Goal: Information Seeking & Learning: Learn about a topic

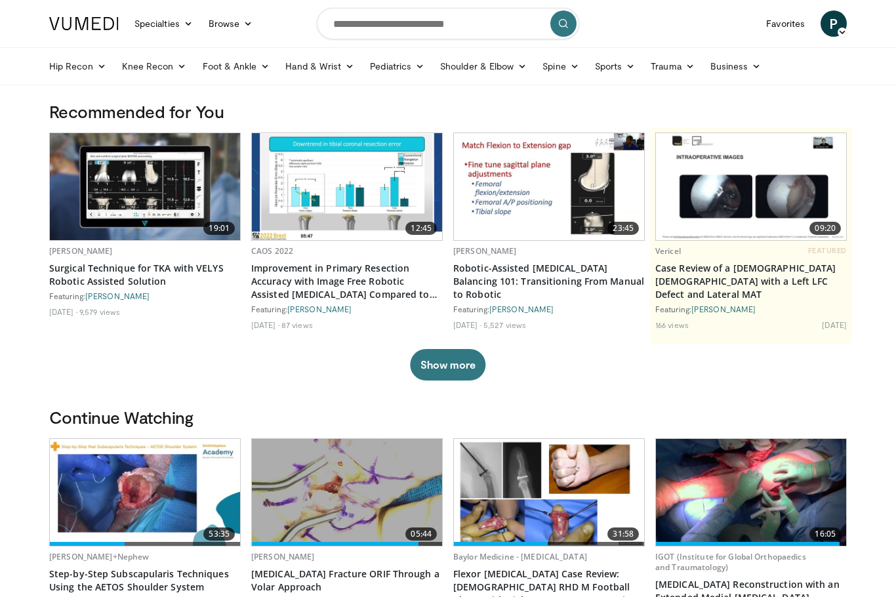
click at [615, 78] on link "Sports" at bounding box center [615, 66] width 56 height 26
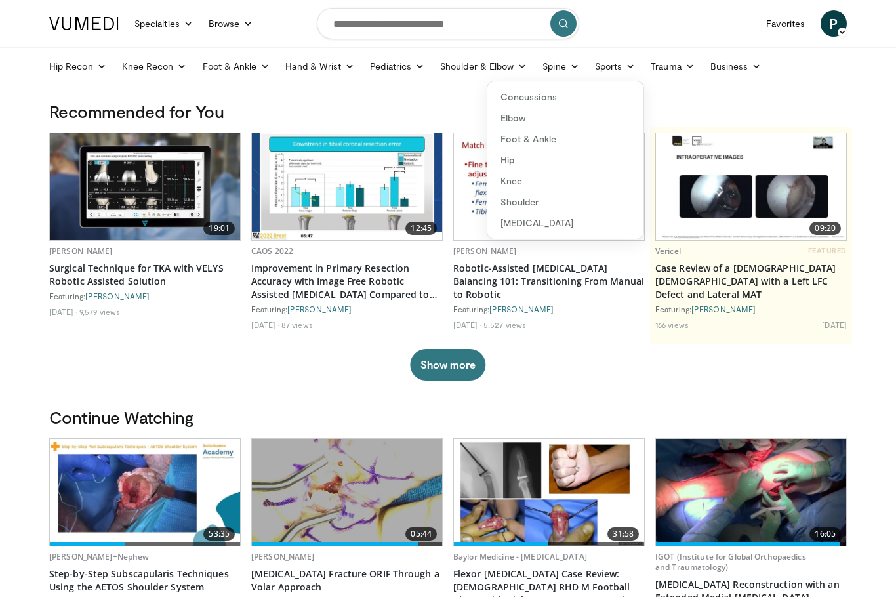
click at [0, 17] on header "Specialties Adult & Family Medicine Allergy, Asthma, Immunology Anesthesiology …" at bounding box center [448, 42] width 896 height 85
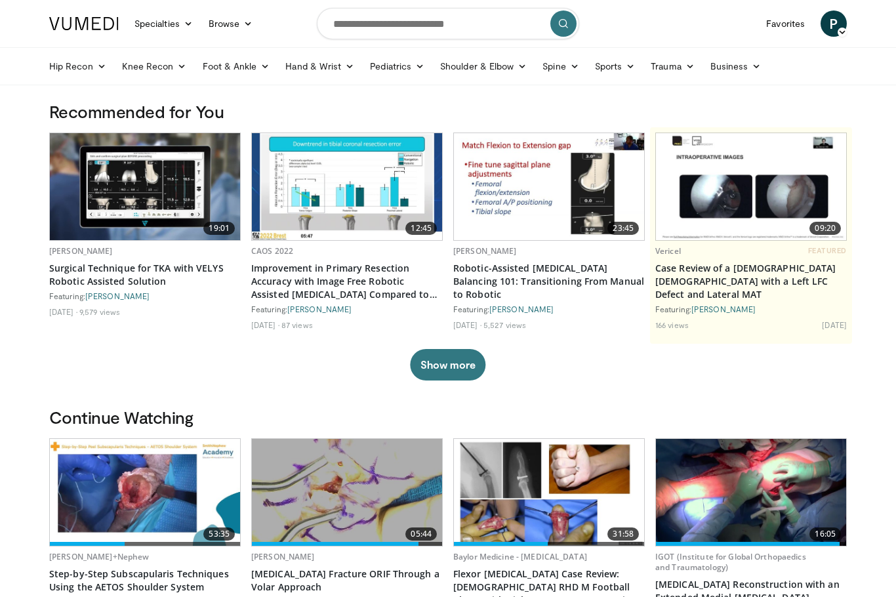
click at [151, 75] on link "Knee Recon" at bounding box center [154, 66] width 81 height 26
click at [607, 74] on link "Sports" at bounding box center [615, 66] width 56 height 26
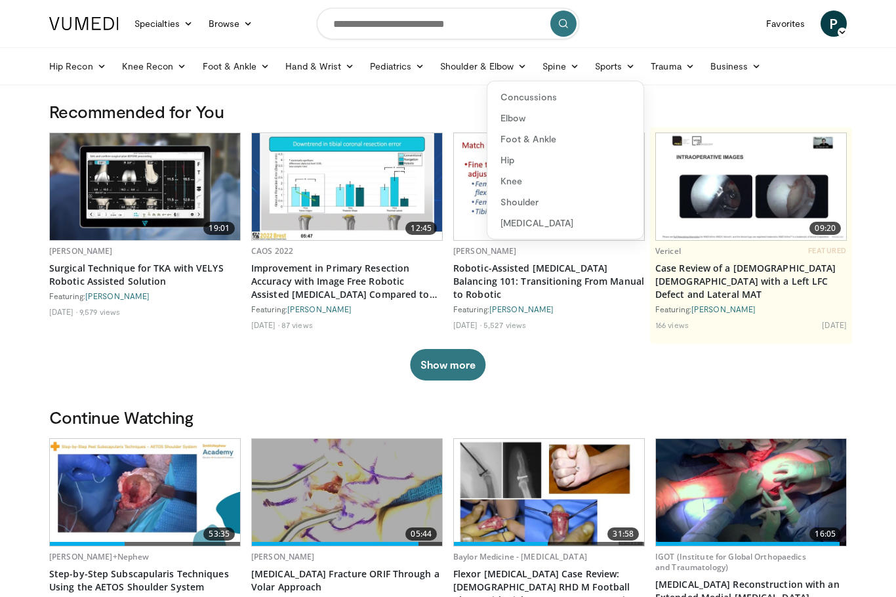
click at [515, 187] on link "Knee" at bounding box center [565, 181] width 156 height 21
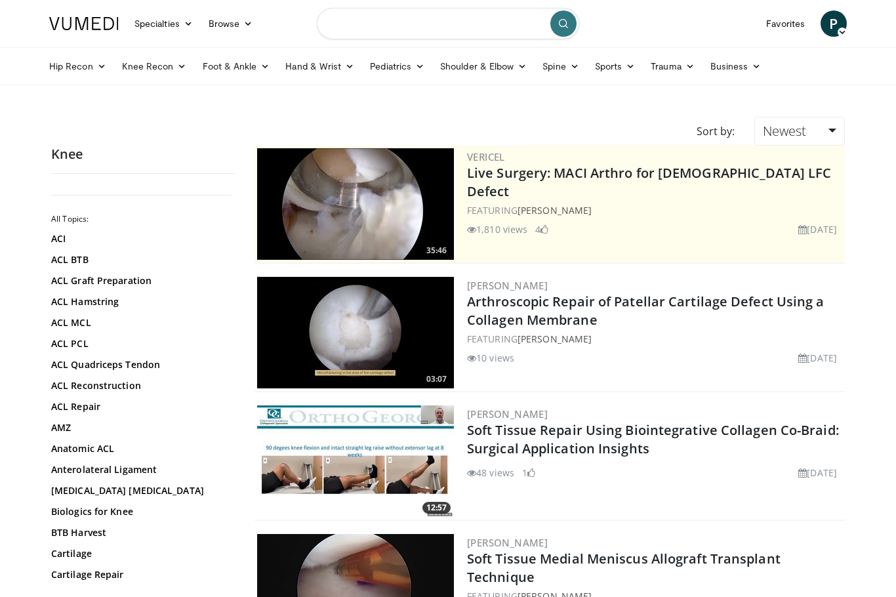
click at [363, 32] on input "Search topics, interventions" at bounding box center [448, 23] width 262 height 31
type input "**********"
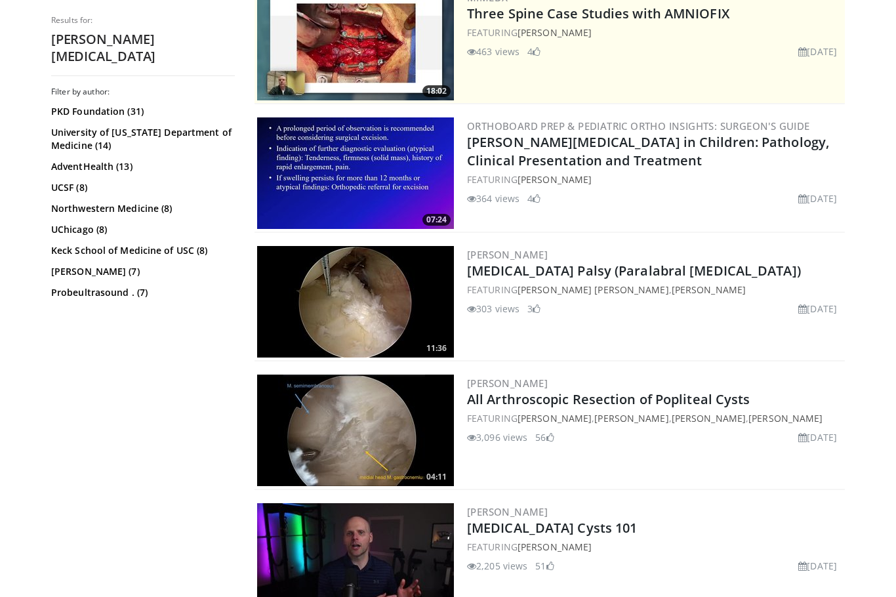
scroll to position [161, 0]
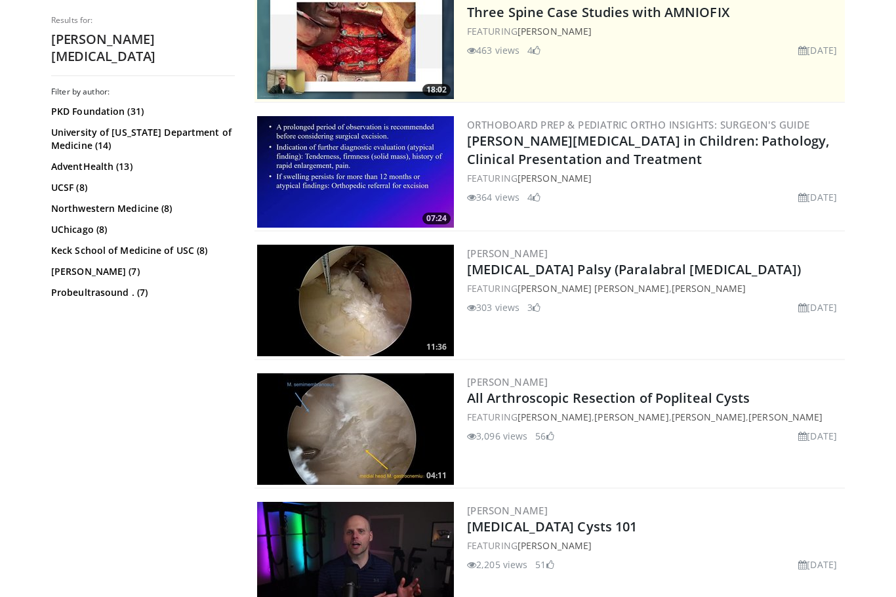
click at [361, 438] on img at bounding box center [355, 429] width 197 height 112
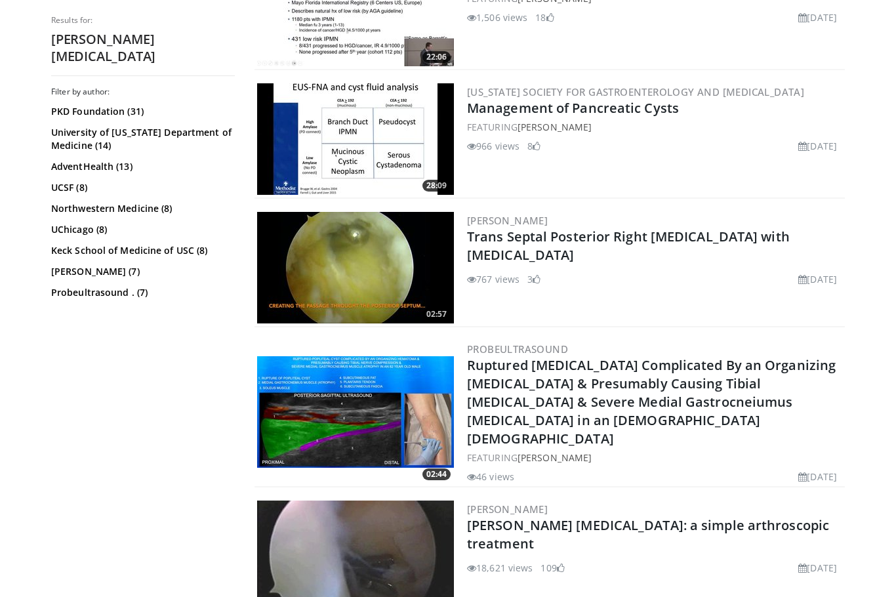
scroll to position [1996, 0]
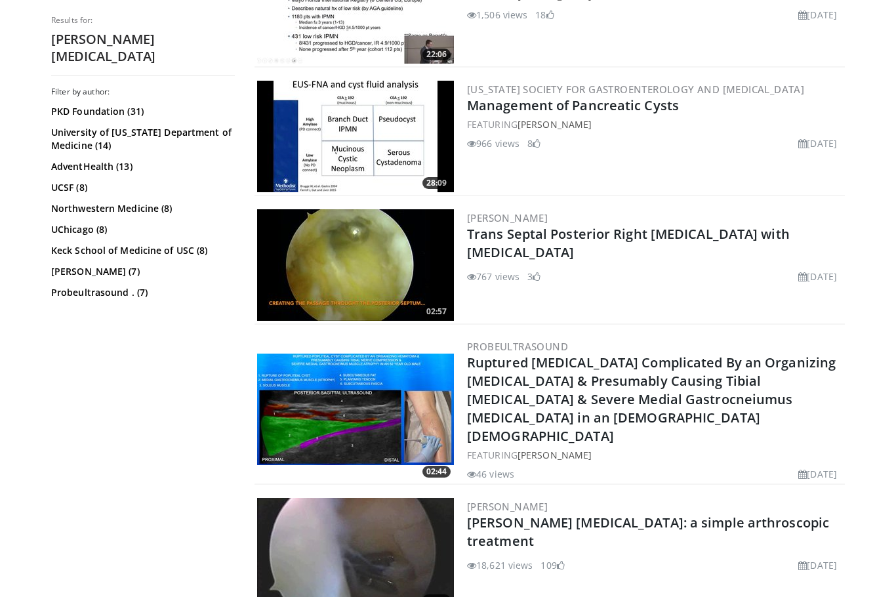
click at [368, 539] on img at bounding box center [355, 554] width 197 height 112
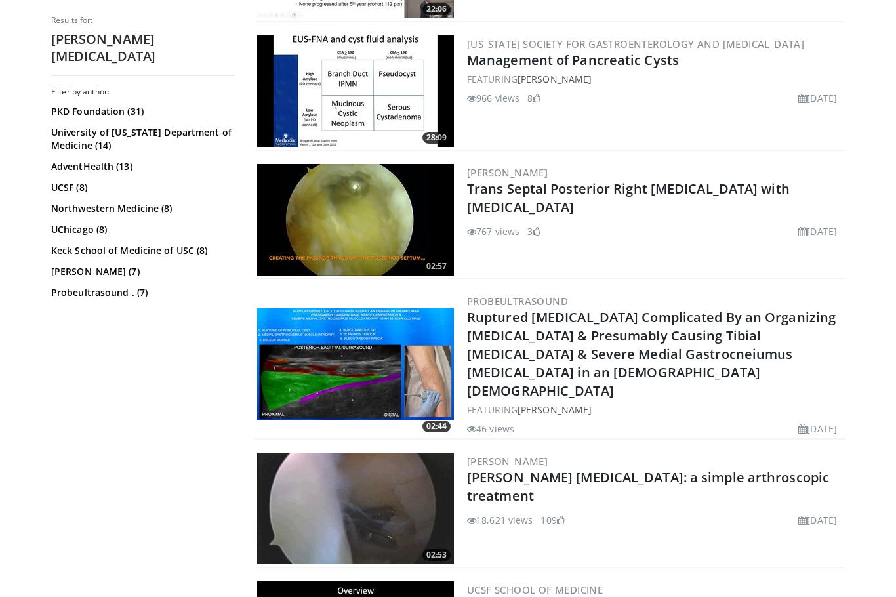
click at [215, 457] on div "Filter by author: PKD Foundation (31) University of Colorado Department of Medi…" at bounding box center [143, 346] width 184 height 518
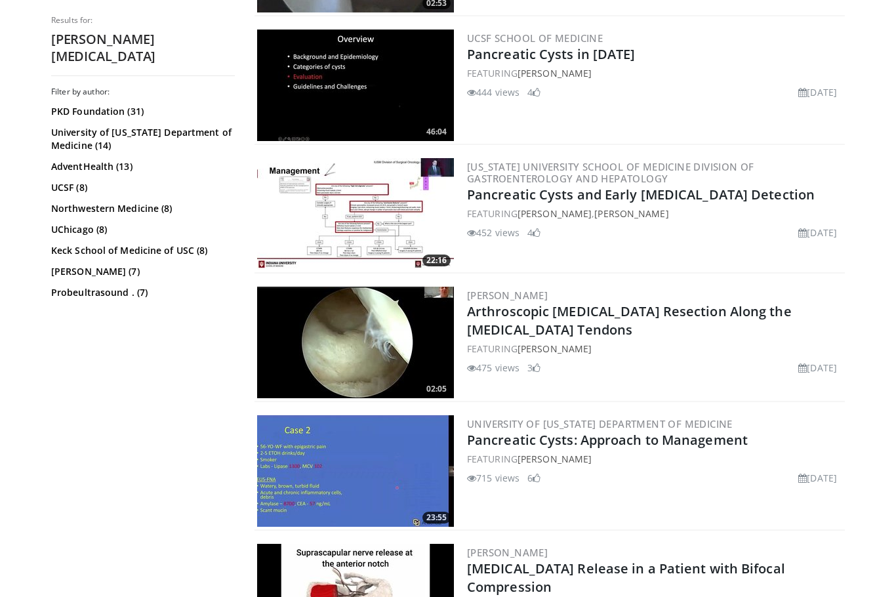
scroll to position [2592, 0]
click at [327, 335] on img at bounding box center [355, 343] width 197 height 112
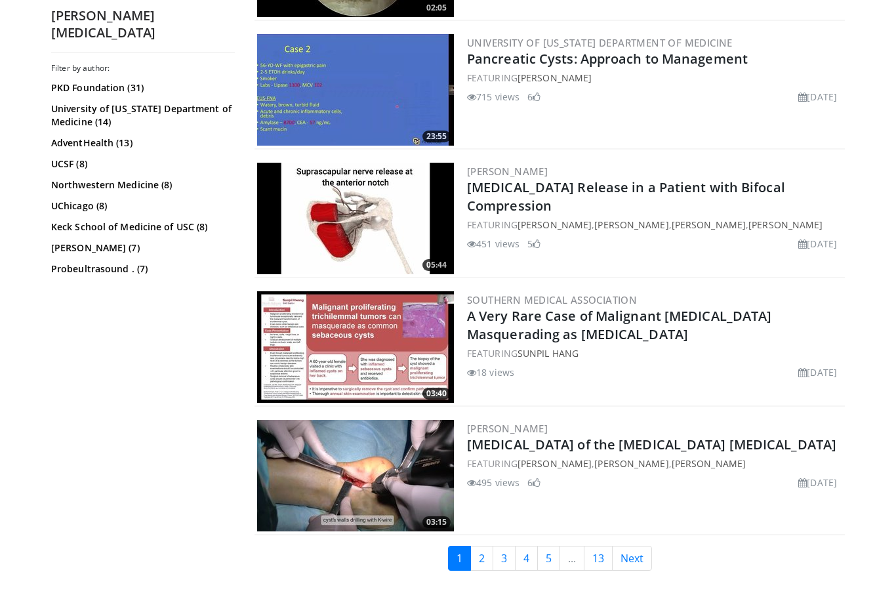
scroll to position [2975, 0]
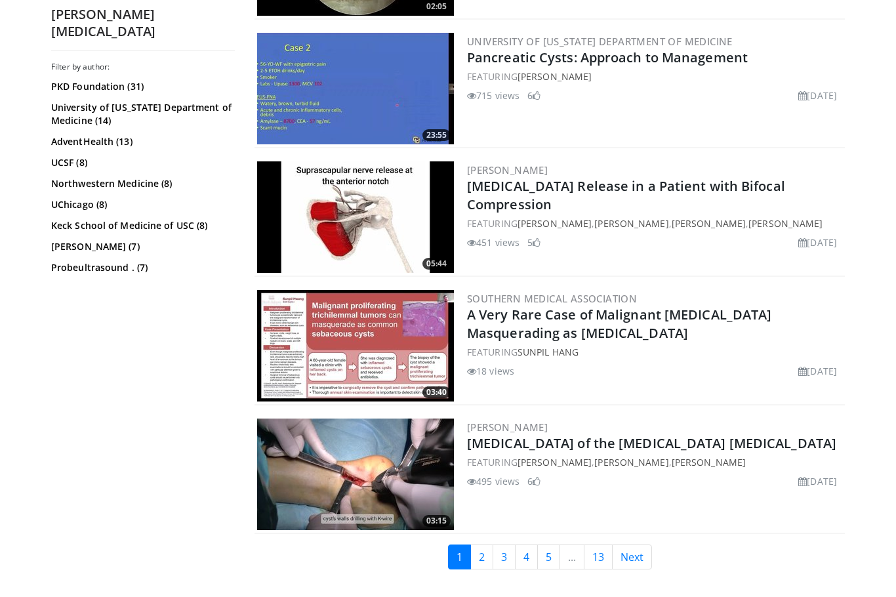
click at [626, 544] on link "Next" at bounding box center [632, 556] width 40 height 25
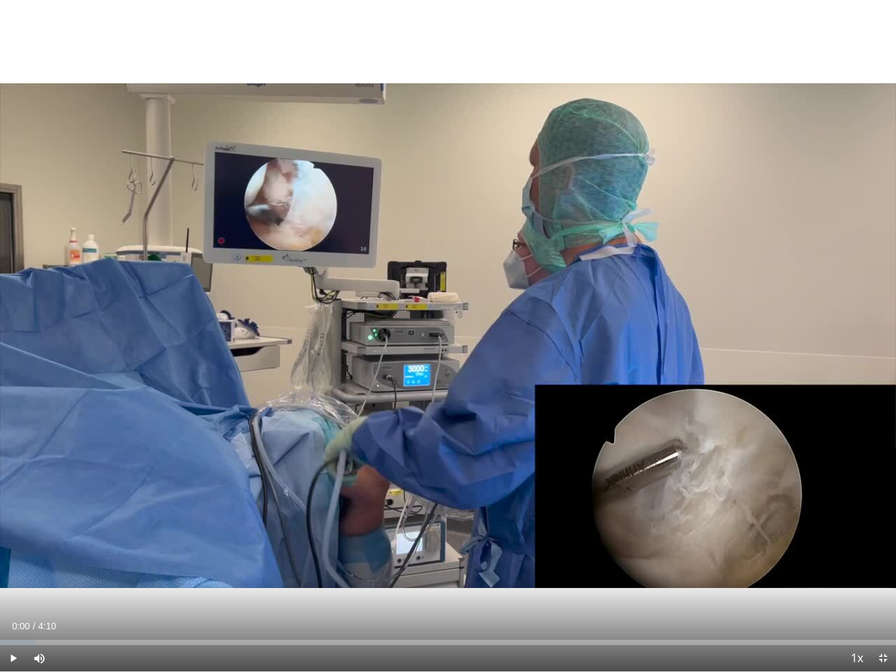
click at [5, 596] on span "Video Player" at bounding box center [13, 658] width 26 height 26
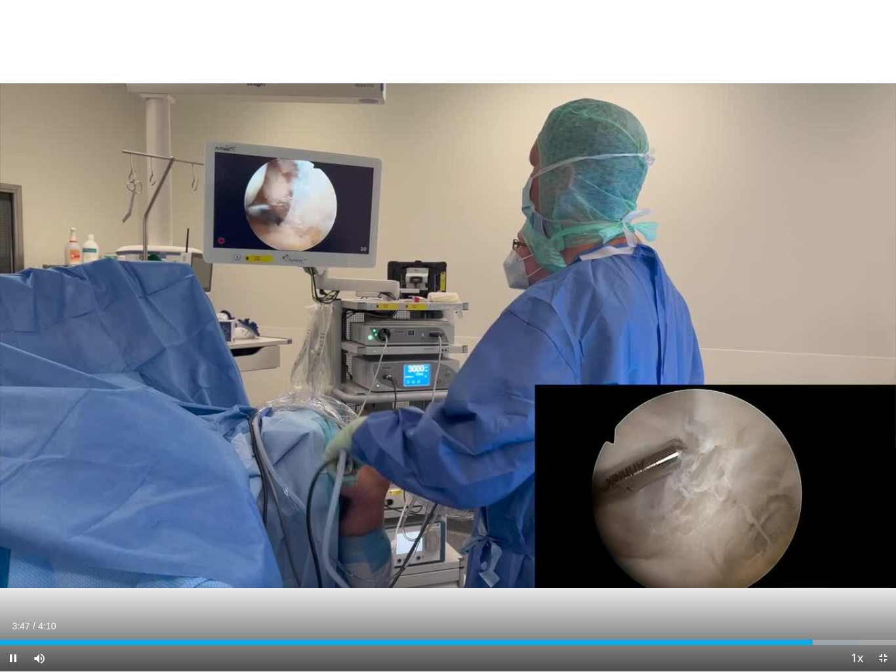
click at [230, 596] on div "Current Time 3:47 / Duration 4:10 Pause Skip Backward Skip Forward Mute Loaded …" at bounding box center [448, 658] width 896 height 26
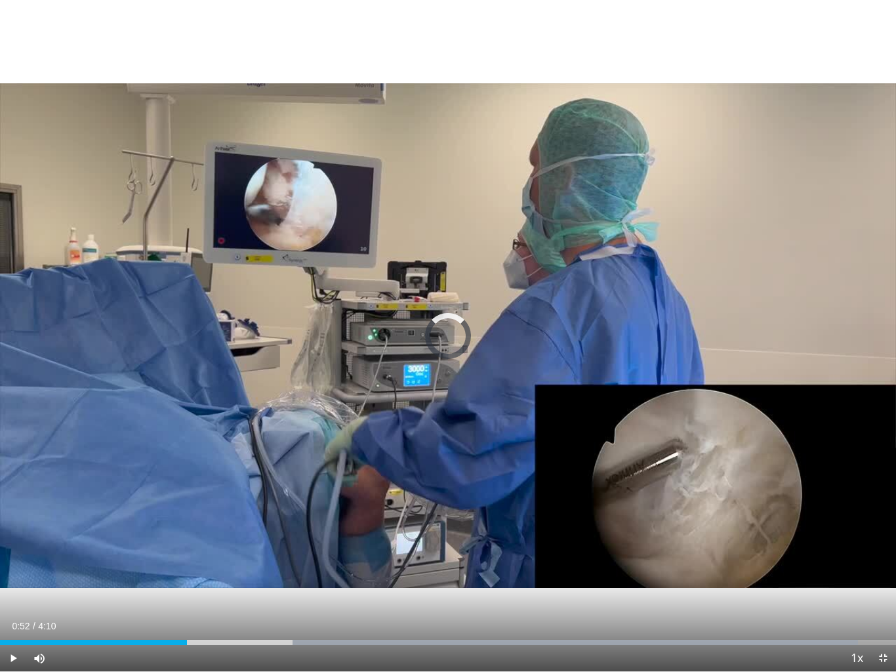
click at [188, 596] on div "Loaded : 95.75%" at bounding box center [429, 642] width 858 height 5
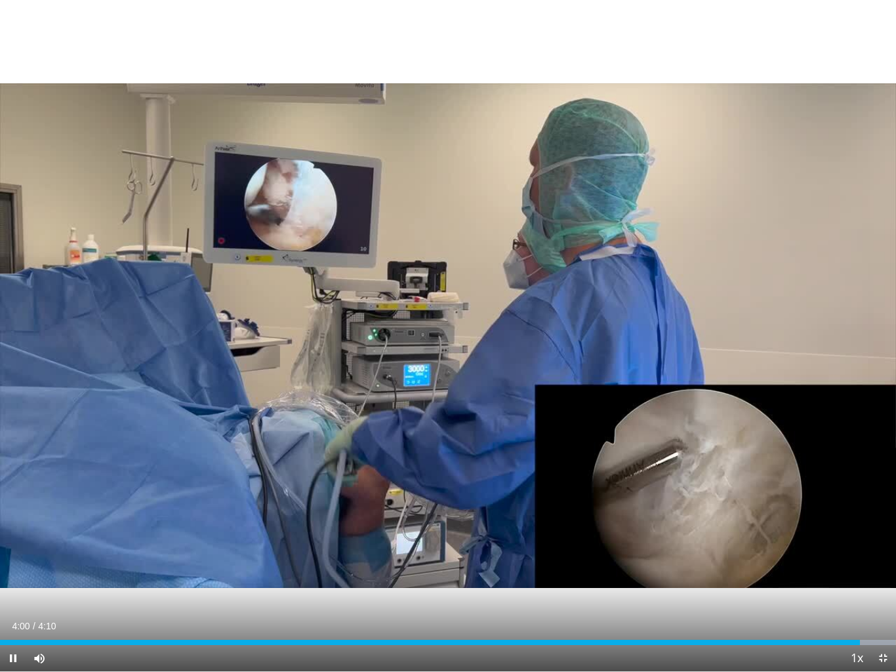
click at [122, 413] on div "10 seconds Tap to unmute" at bounding box center [448, 335] width 896 height 671
click at [888, 596] on span "Video Player" at bounding box center [883, 658] width 26 height 26
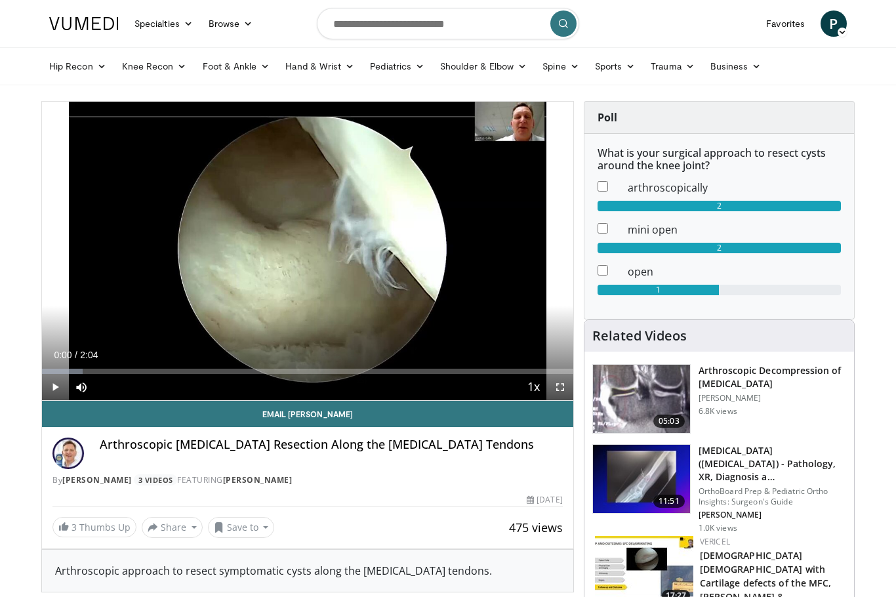
click at [45, 386] on span "Video Player" at bounding box center [55, 387] width 26 height 26
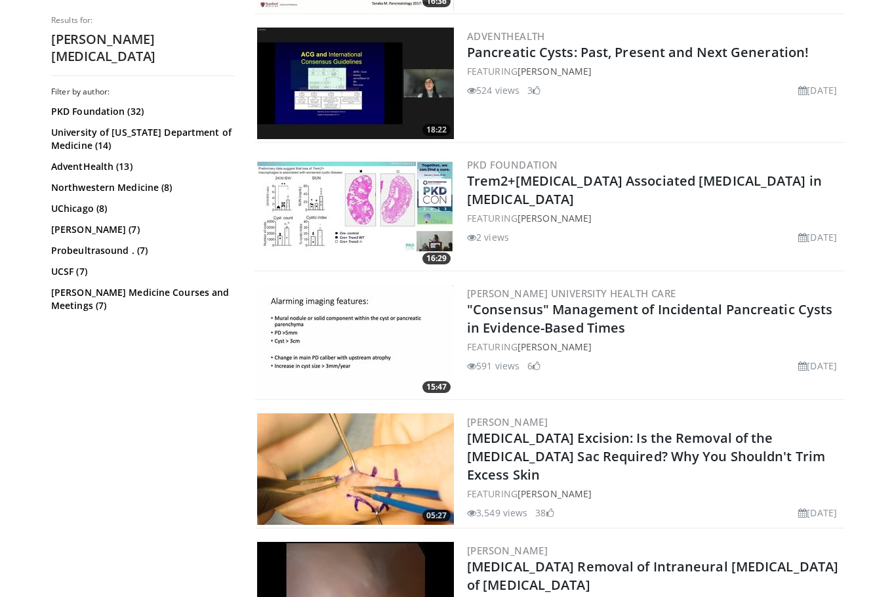
scroll to position [1921, 0]
click at [331, 481] on img at bounding box center [355, 469] width 197 height 112
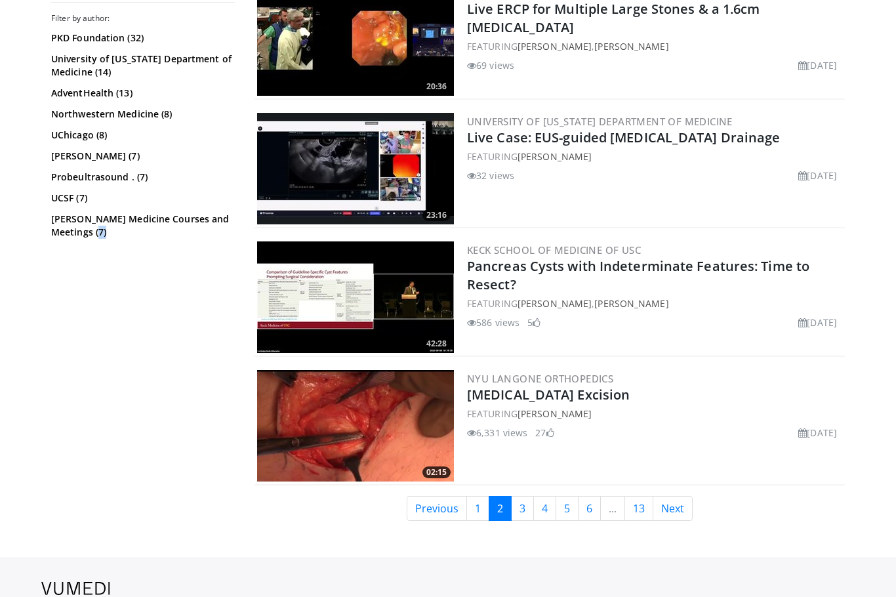
scroll to position [2880, 0]
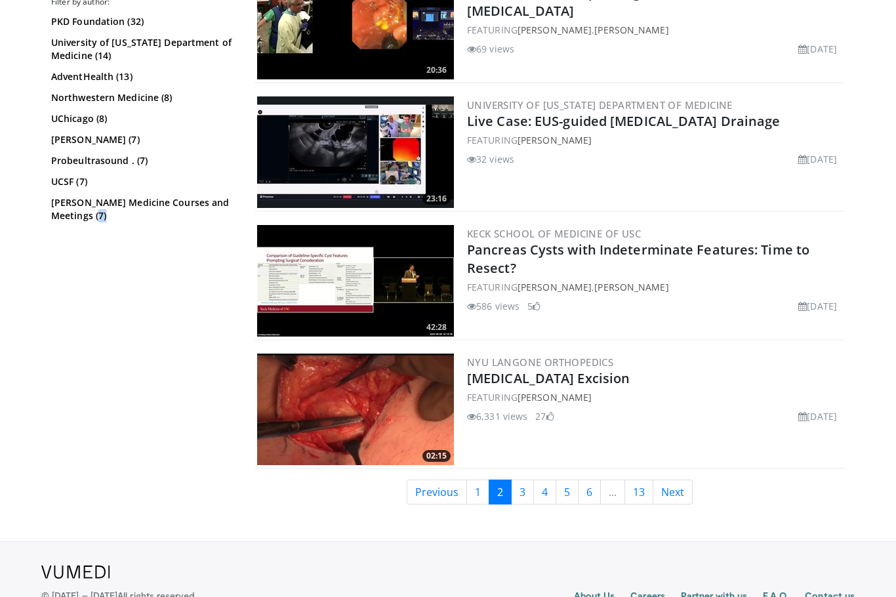
click at [663, 490] on link "Next" at bounding box center [673, 492] width 40 height 25
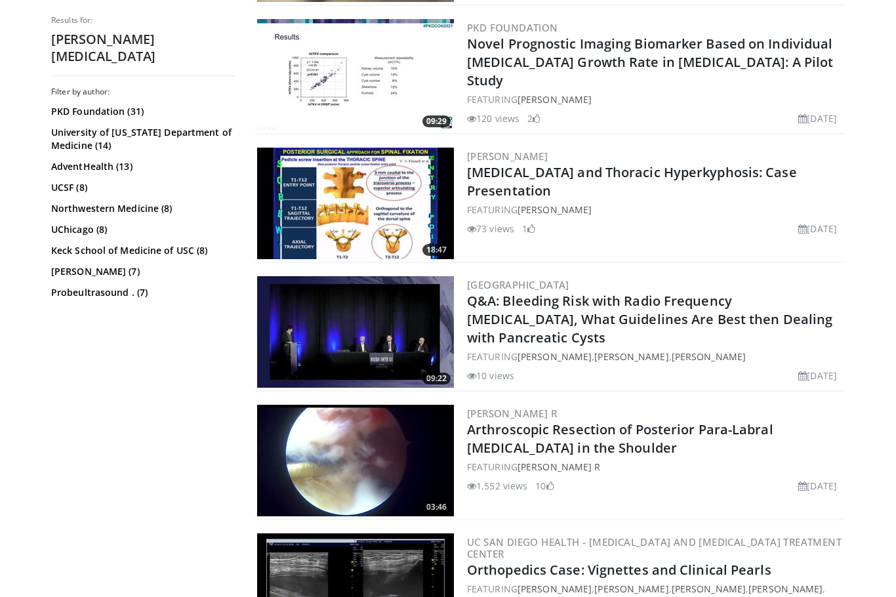
scroll to position [2085, 0]
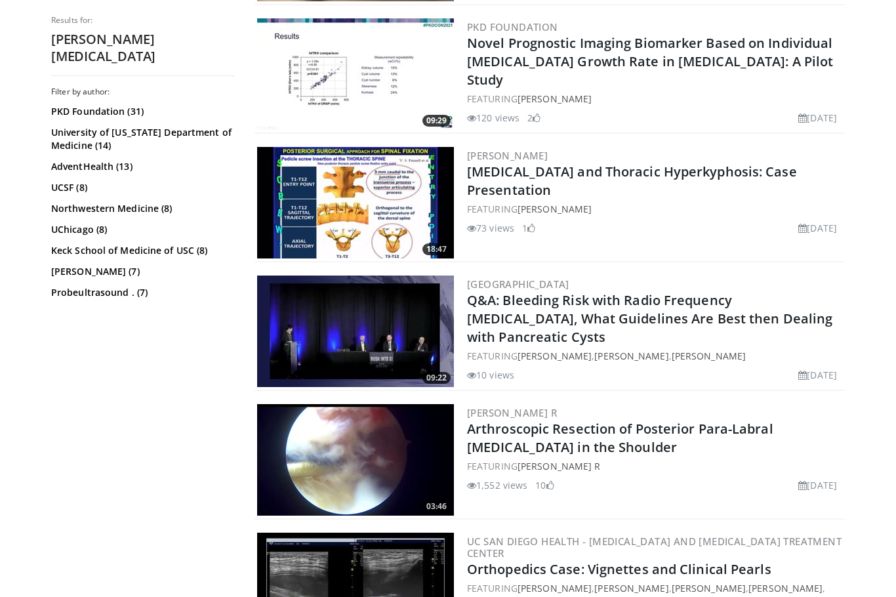
click at [233, 548] on div "Filter by author: PKD Foundation (31) University of [US_STATE] Department of Me…" at bounding box center [143, 346] width 184 height 518
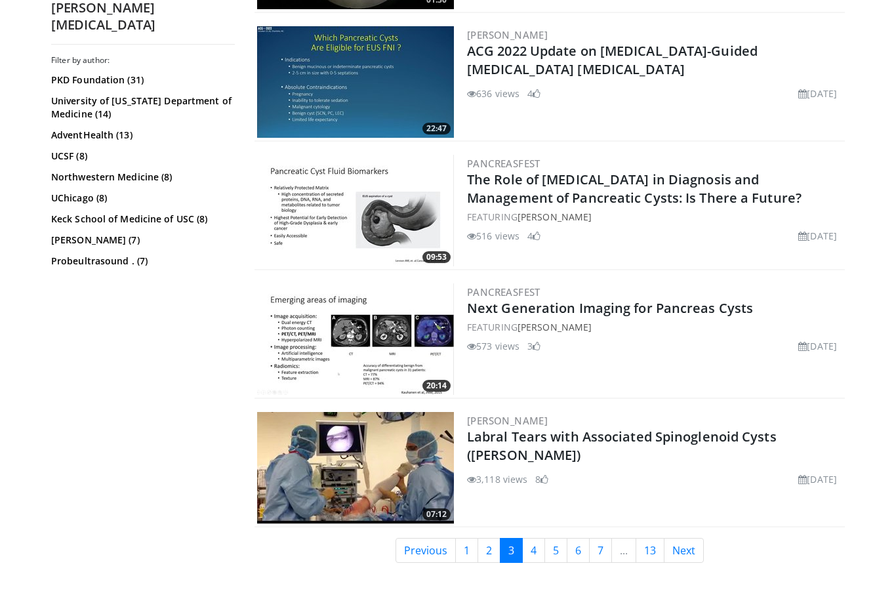
scroll to position [2978, 0]
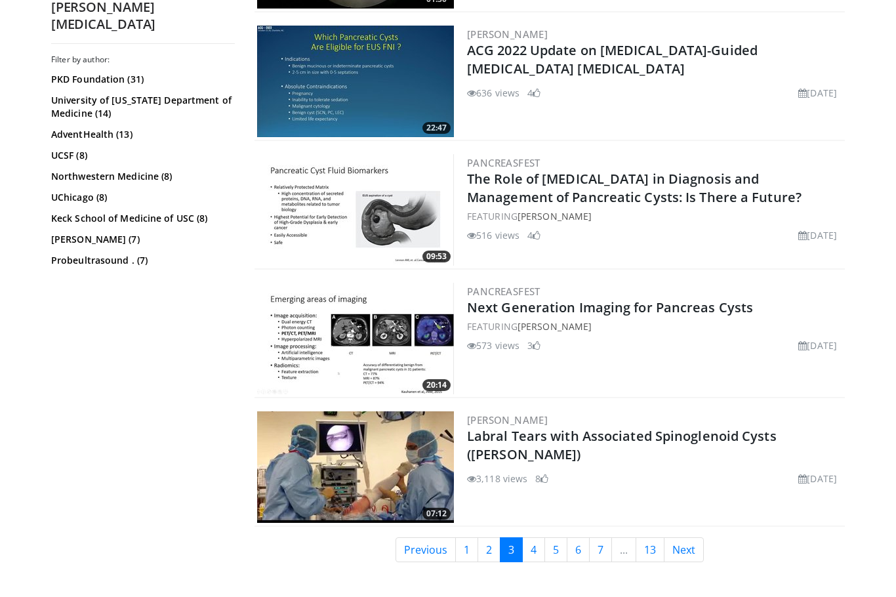
click at [341, 478] on img at bounding box center [355, 467] width 197 height 112
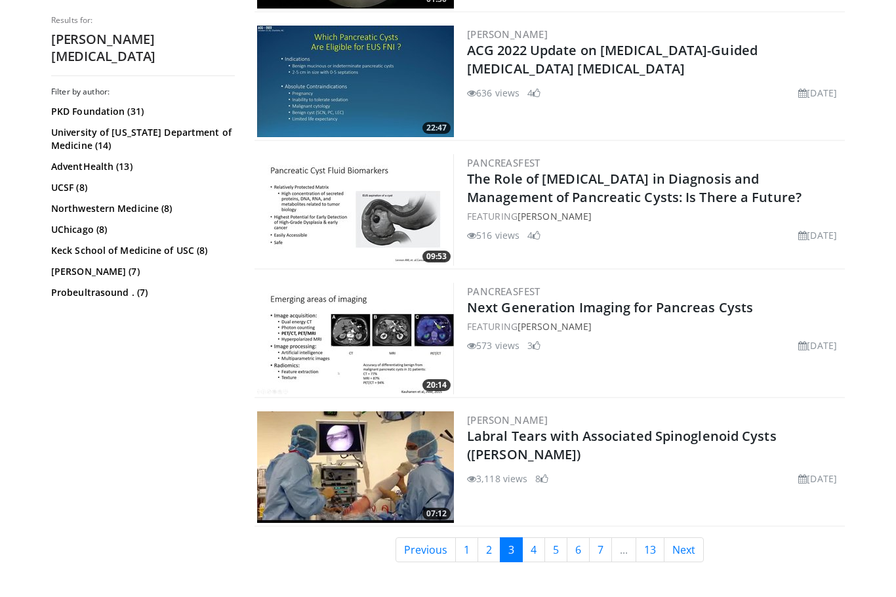
scroll to position [3023, 0]
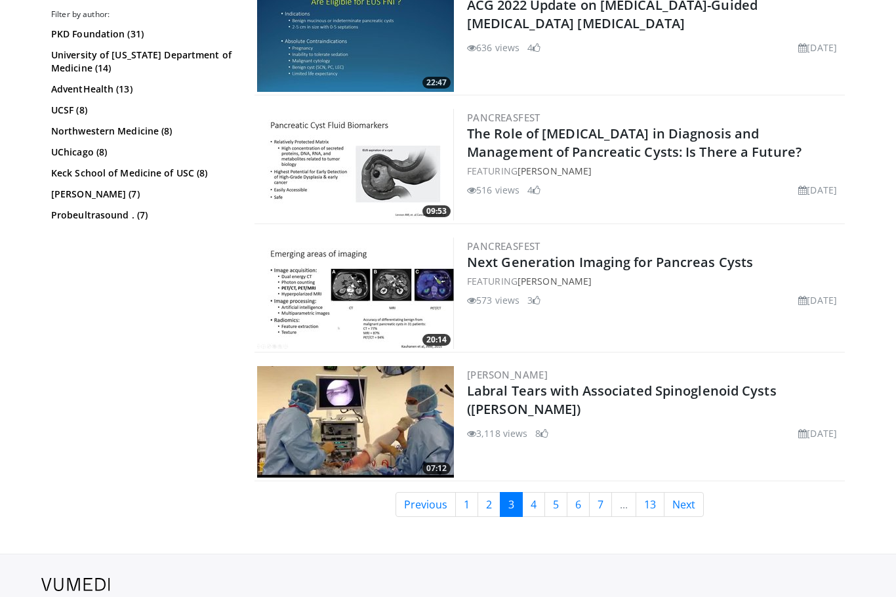
click at [682, 503] on link "Next" at bounding box center [684, 504] width 40 height 25
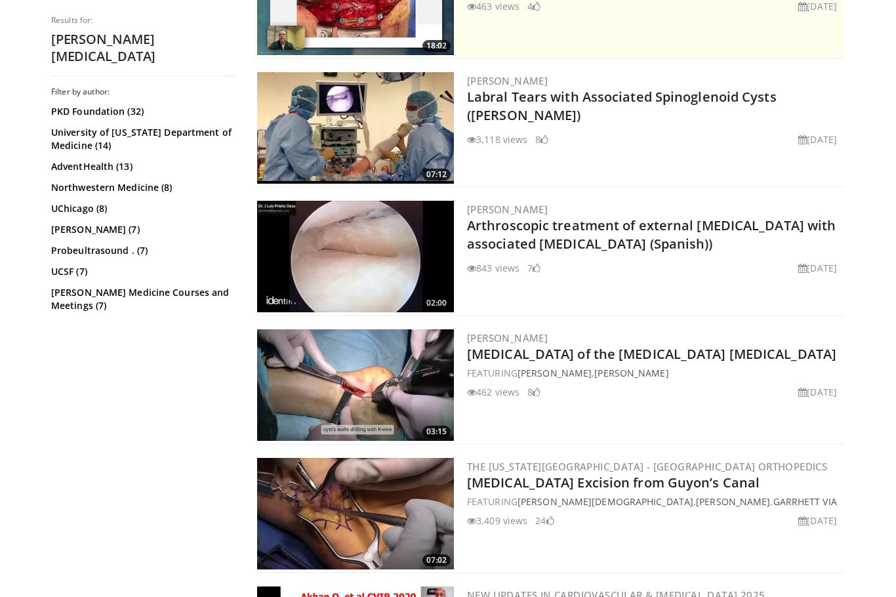
scroll to position [296, 0]
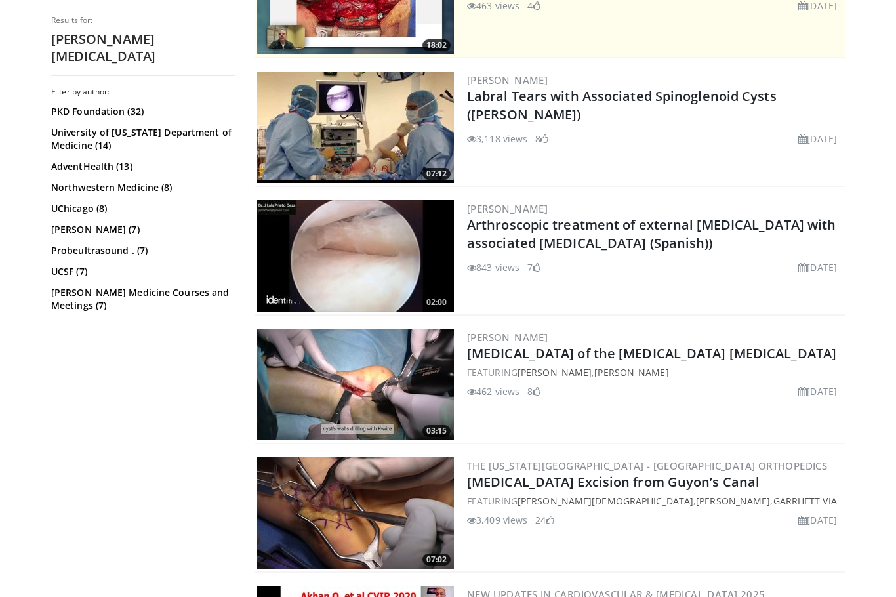
click at [232, 574] on div "Filter by author: PKD Foundation (32) University of Colorado Department of Medi…" at bounding box center [143, 346] width 184 height 518
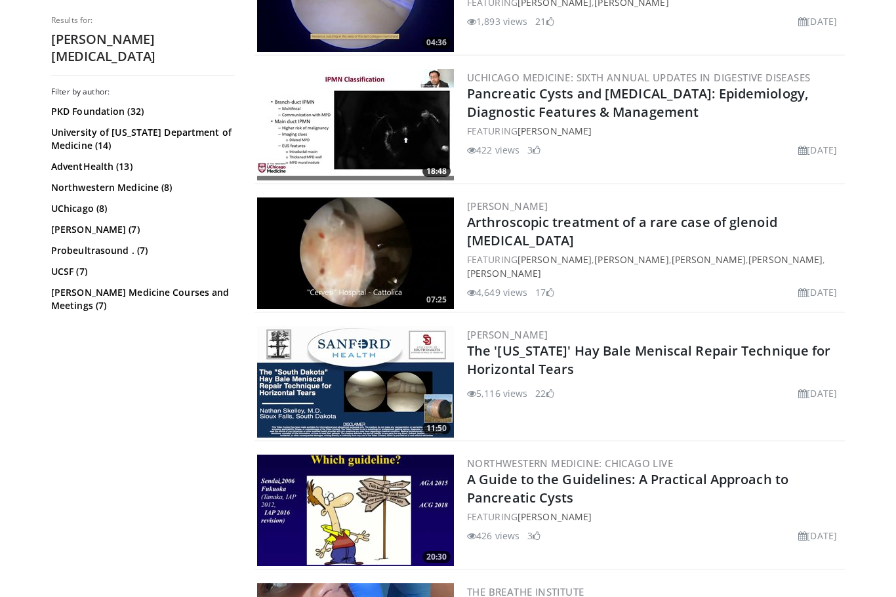
scroll to position [1469, 0]
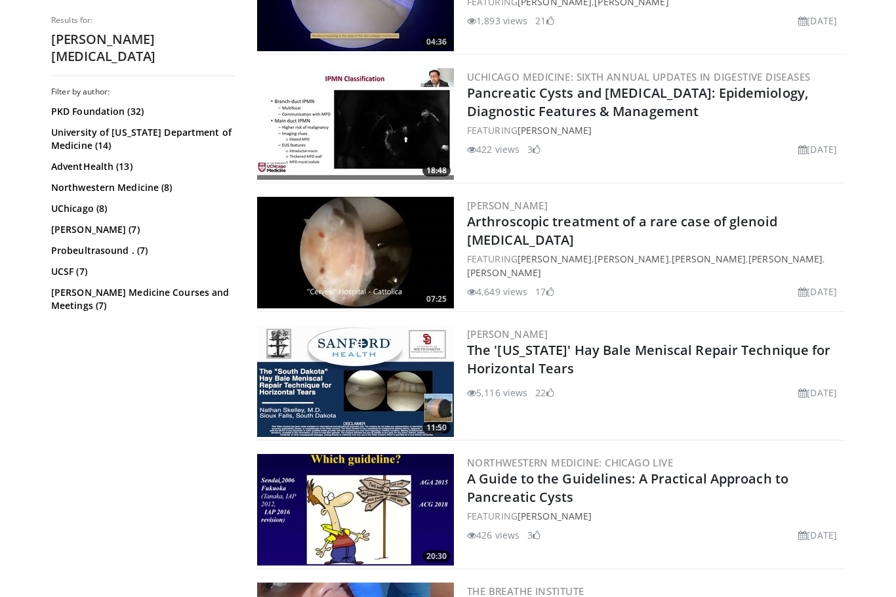
click at [497, 352] on link "The 'South Dakota' Hay Bale Meniscal Repair Technique for Horizontal Tears" at bounding box center [649, 359] width 364 height 36
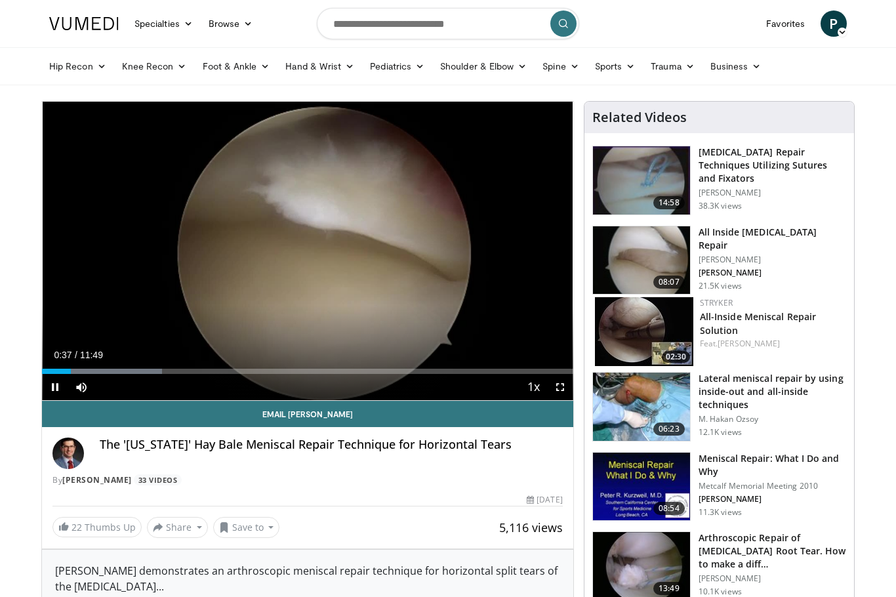
click at [101, 376] on div "Mute" at bounding box center [86, 387] width 37 height 26
